Goal: Task Accomplishment & Management: Manage account settings

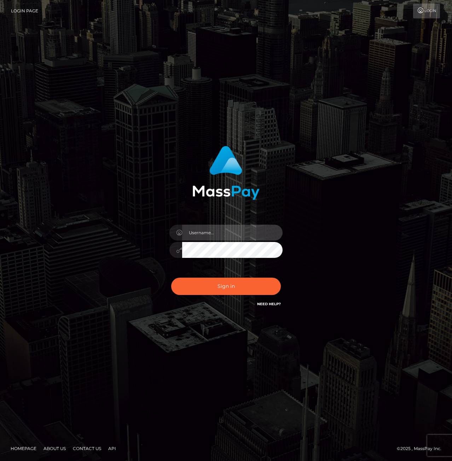
click at [207, 233] on input "text" at bounding box center [232, 233] width 100 height 16
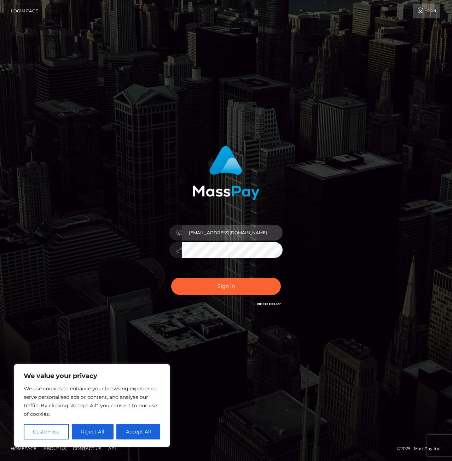
type input "[EMAIL_ADDRESS][DOMAIN_NAME]"
click at [171, 278] on button "Sign in" at bounding box center [226, 286] width 110 height 17
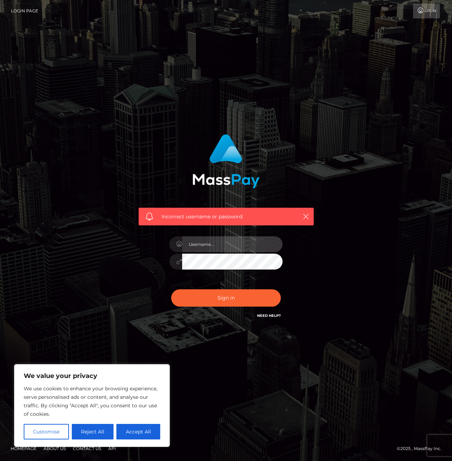
click at [236, 246] on input "text" at bounding box center [232, 245] width 100 height 16
type input "[EMAIL_ADDRESS][DOMAIN_NAME]"
click at [171, 290] on button "Sign in" at bounding box center [226, 298] width 110 height 17
